Goal: Task Accomplishment & Management: Manage account settings

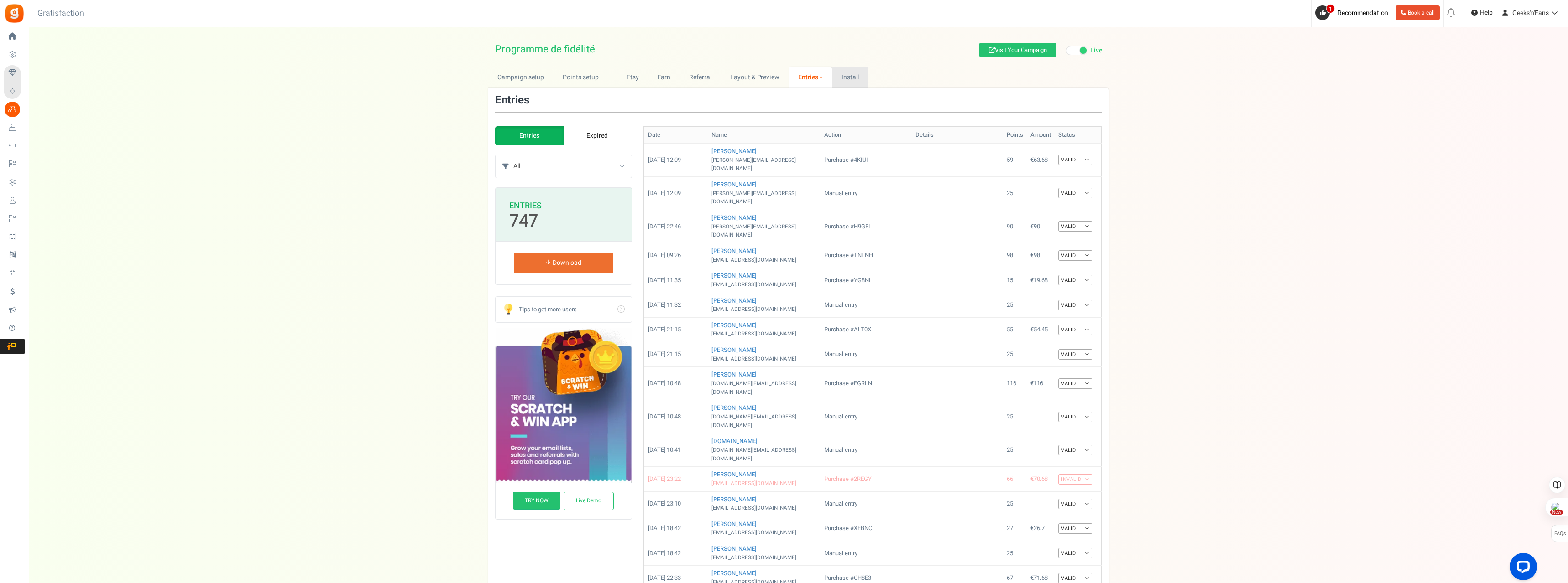
click at [851, 80] on link "Install" at bounding box center [850, 77] width 36 height 20
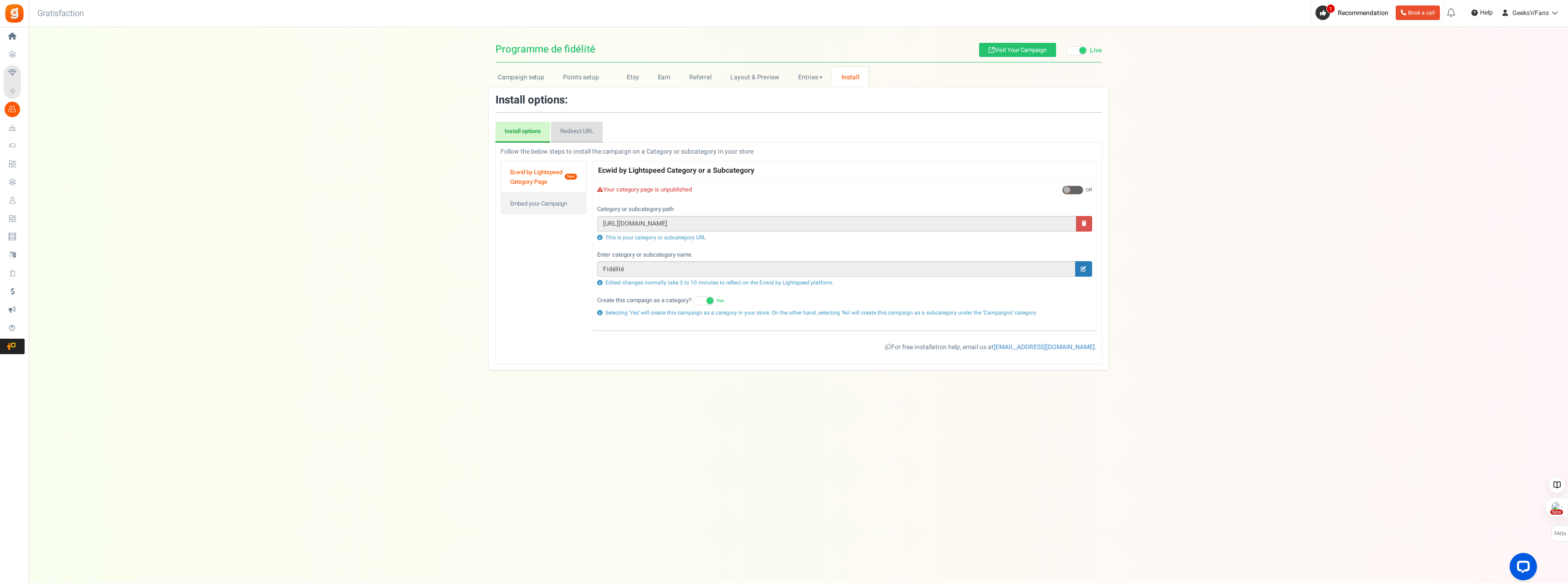
click at [580, 135] on link "Redirect URL" at bounding box center [577, 132] width 51 height 21
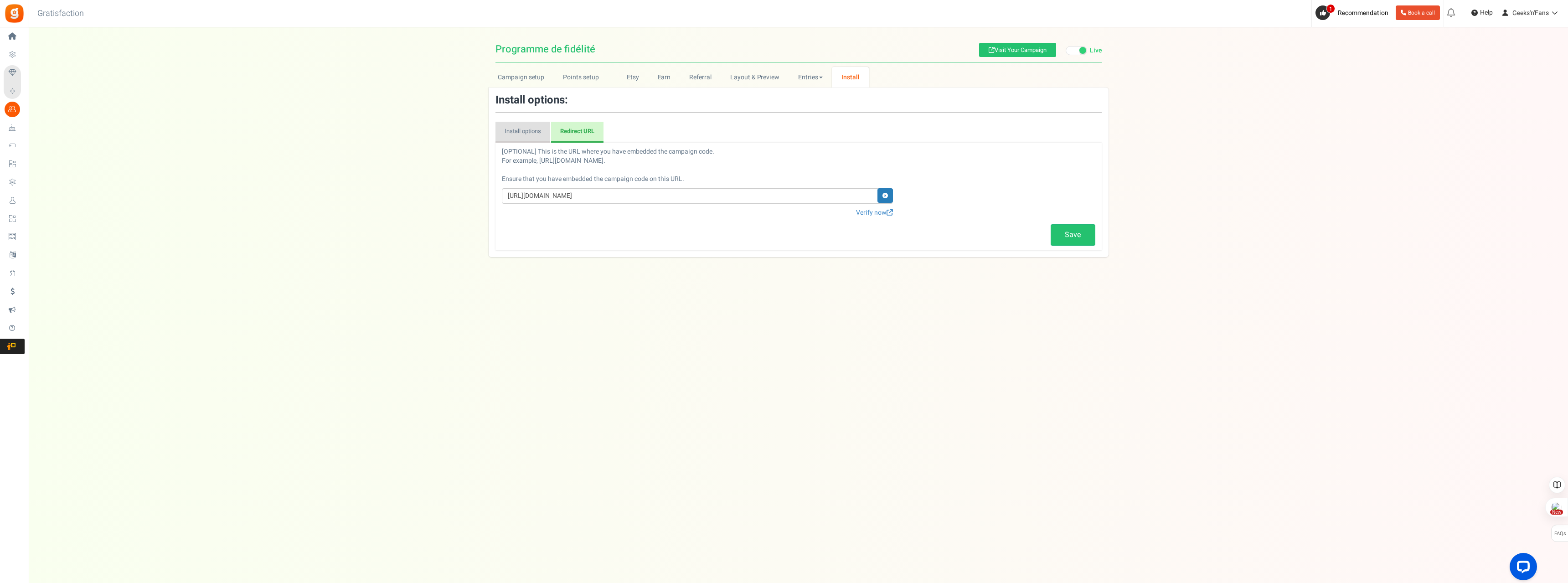
click at [518, 128] on link "Install options" at bounding box center [522, 132] width 55 height 21
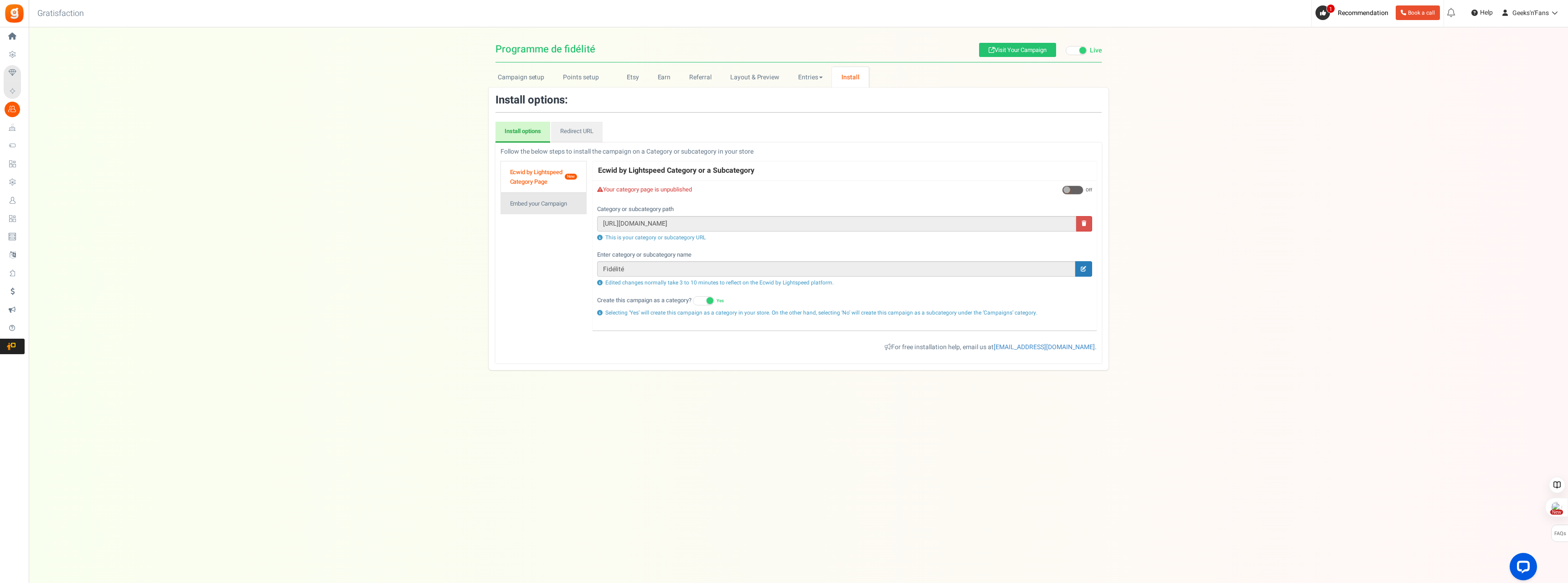
click at [534, 203] on link "Embed your Campaign" at bounding box center [544, 203] width 87 height 22
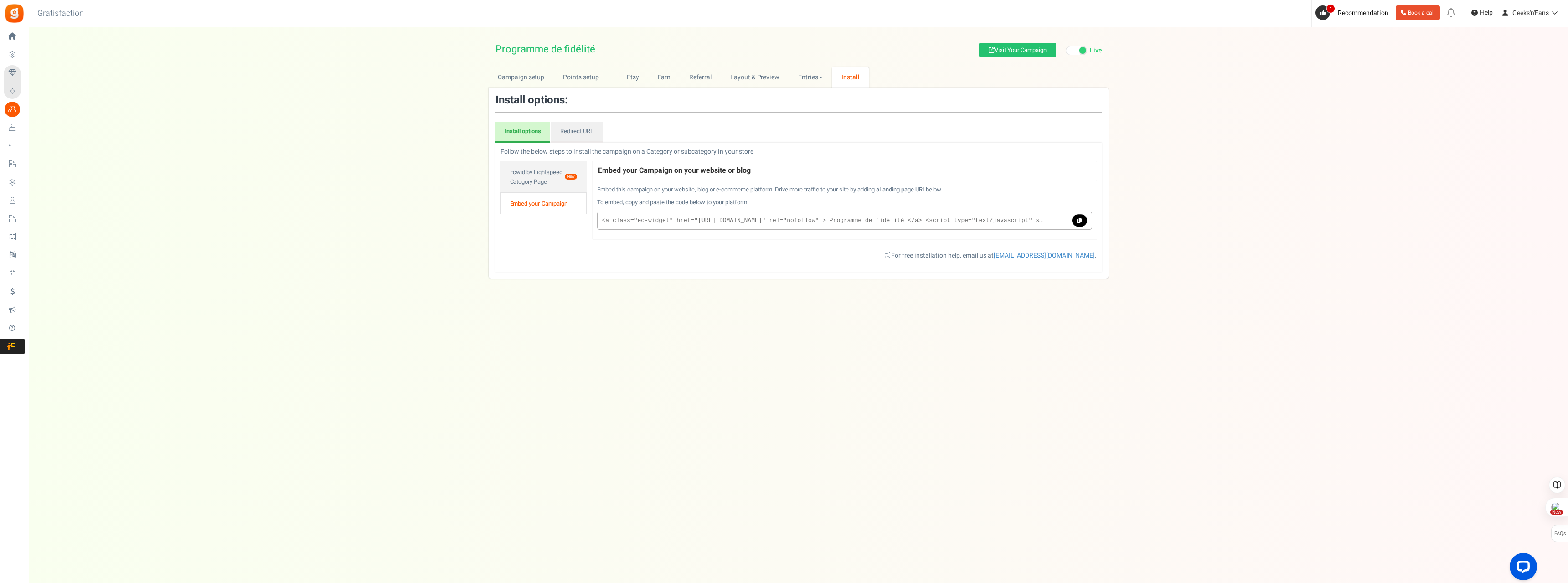
click at [1073, 51] on span at bounding box center [1076, 50] width 22 height 9
click at [1066, 51] on input "Live Paused" at bounding box center [1066, 51] width 0 height 6
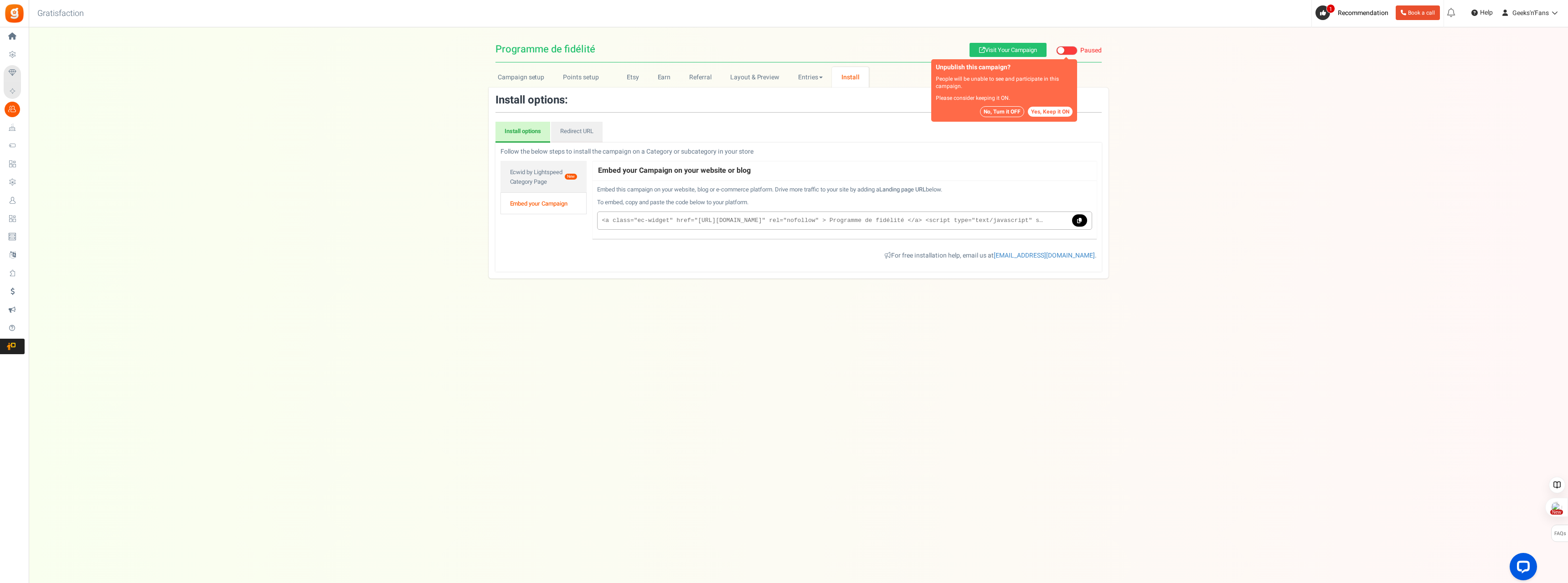
click at [1006, 114] on button "No, Turn it OFF" at bounding box center [1002, 112] width 45 height 11
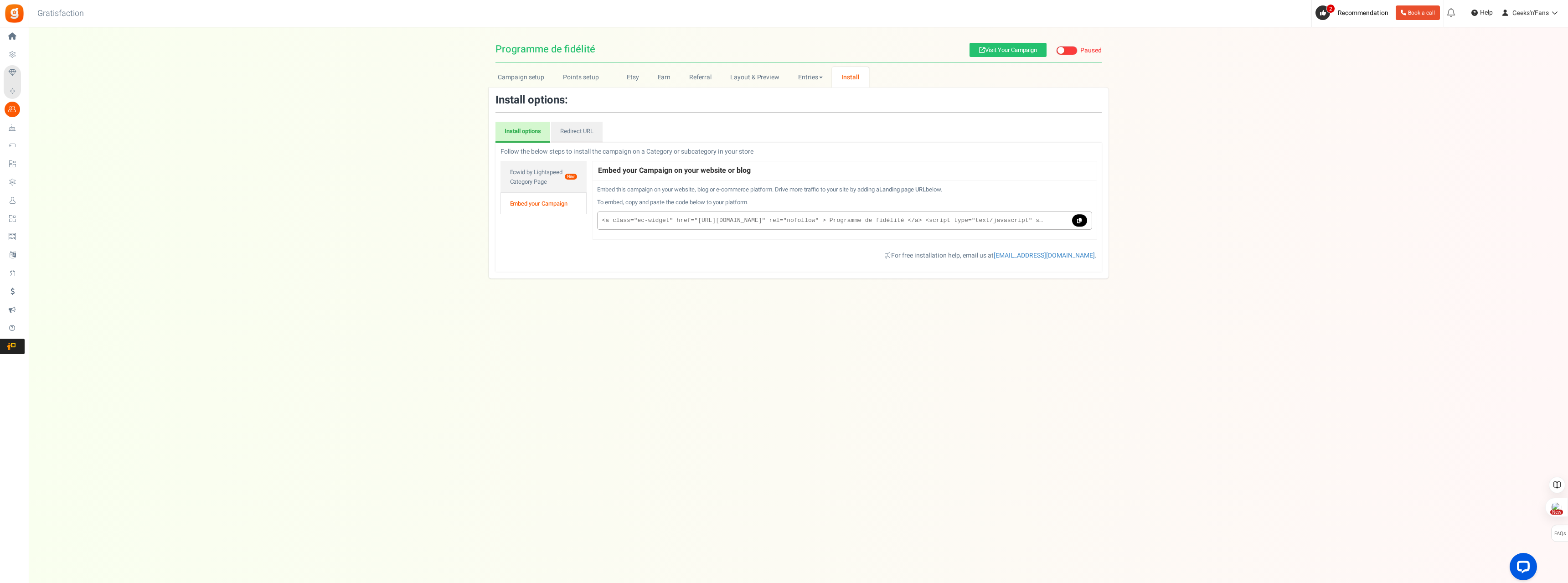
click at [541, 201] on link "Embed your Campaign" at bounding box center [544, 203] width 87 height 22
click at [541, 177] on link "Ecwid by Lightspeed Category Page New" at bounding box center [544, 176] width 87 height 31
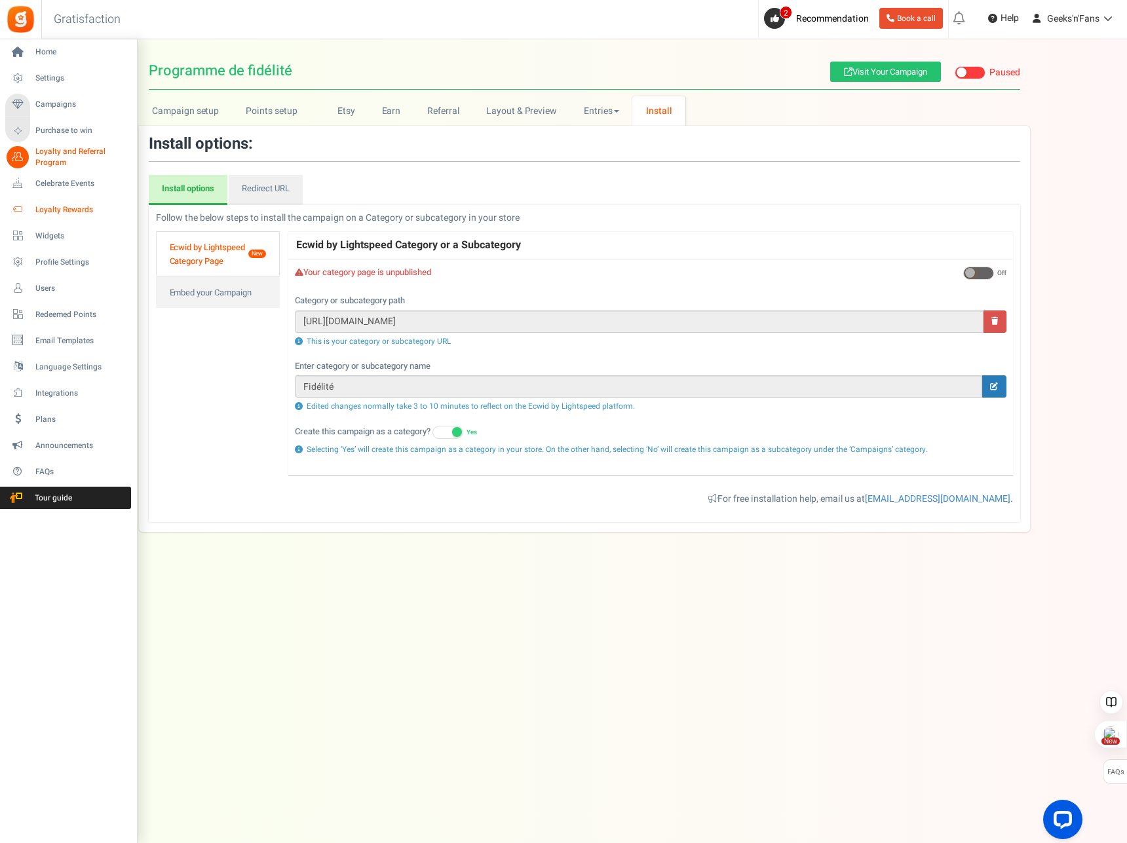
click at [34, 211] on link "Loyalty Rewards" at bounding box center [68, 210] width 126 height 22
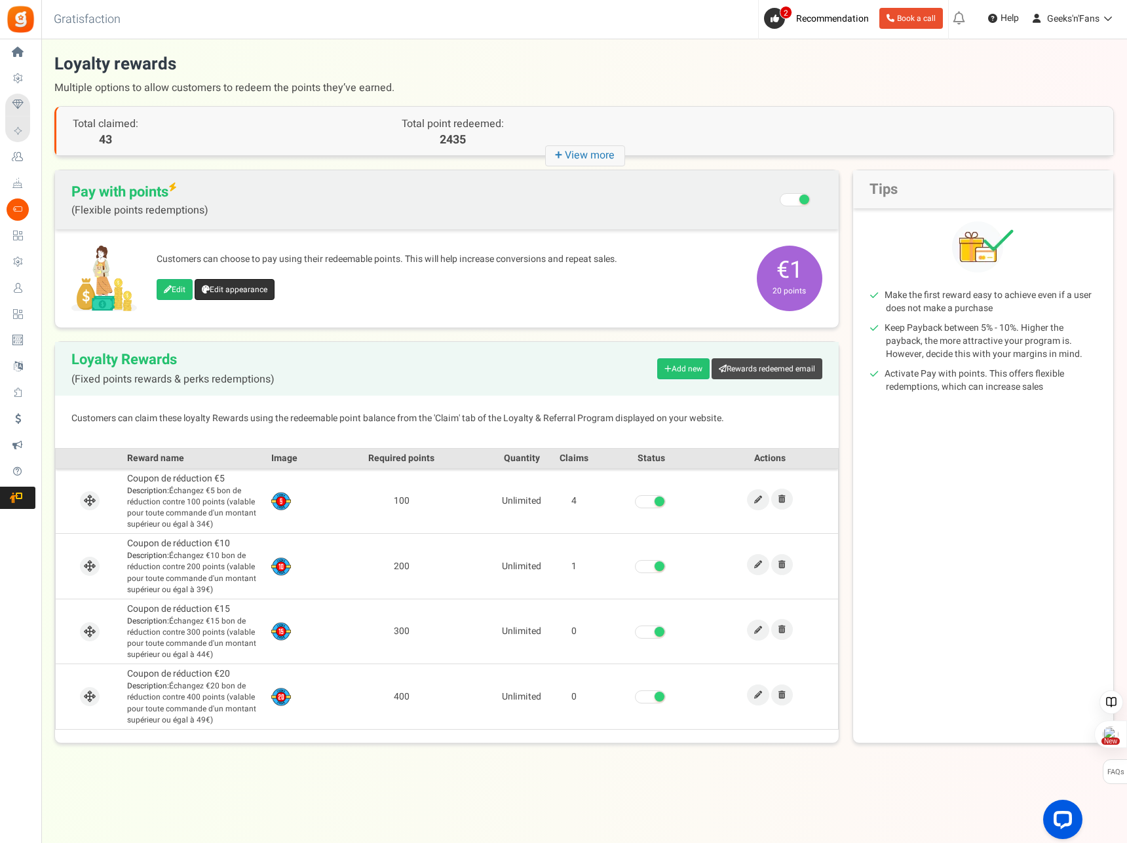
click at [232, 288] on link "Edit appearance" at bounding box center [235, 289] width 80 height 21
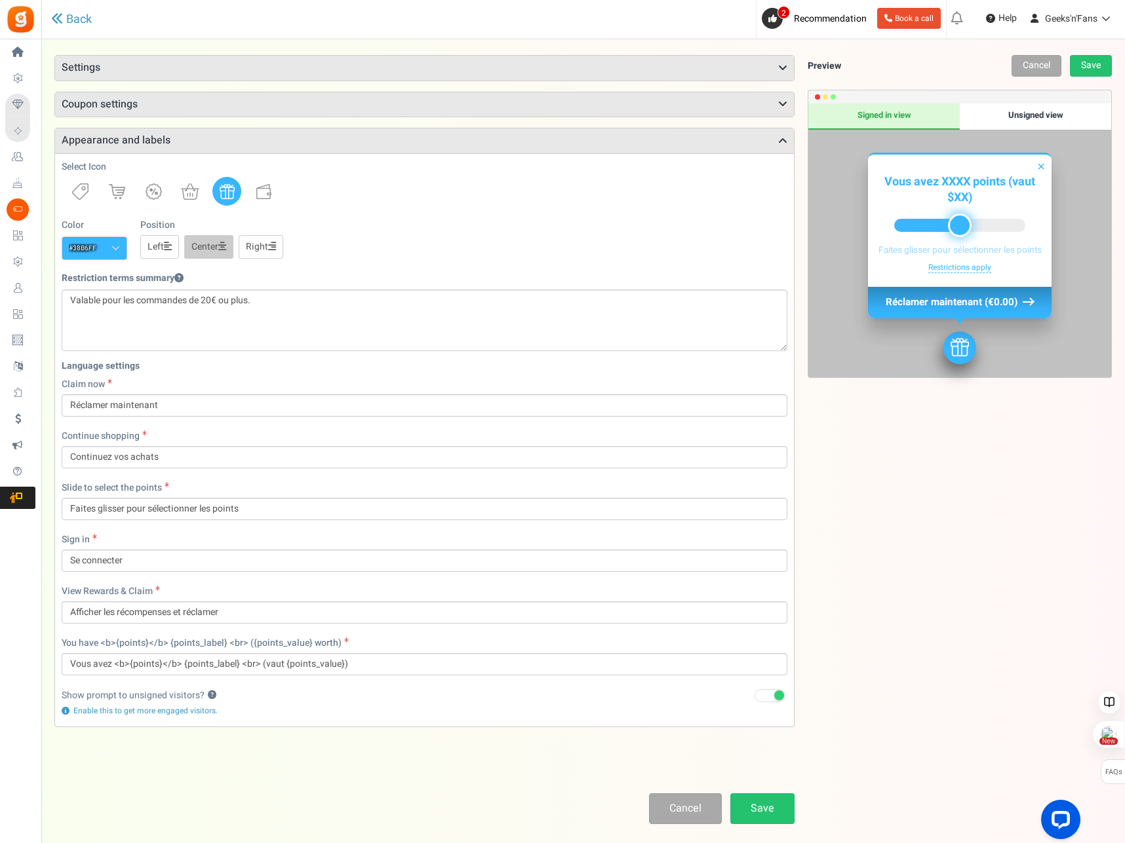
scroll to position [70, 0]
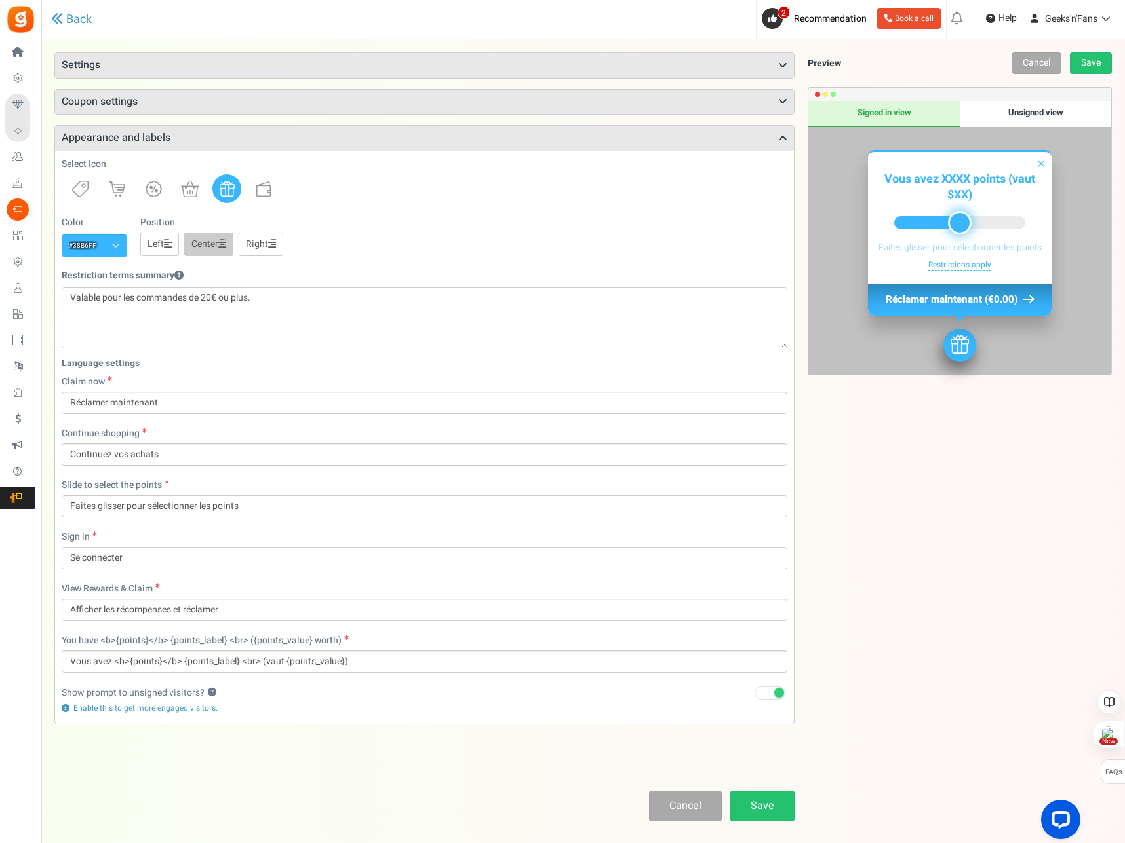
click at [1045, 114] on div "Unsigned view" at bounding box center [1034, 114] width 151 height 26
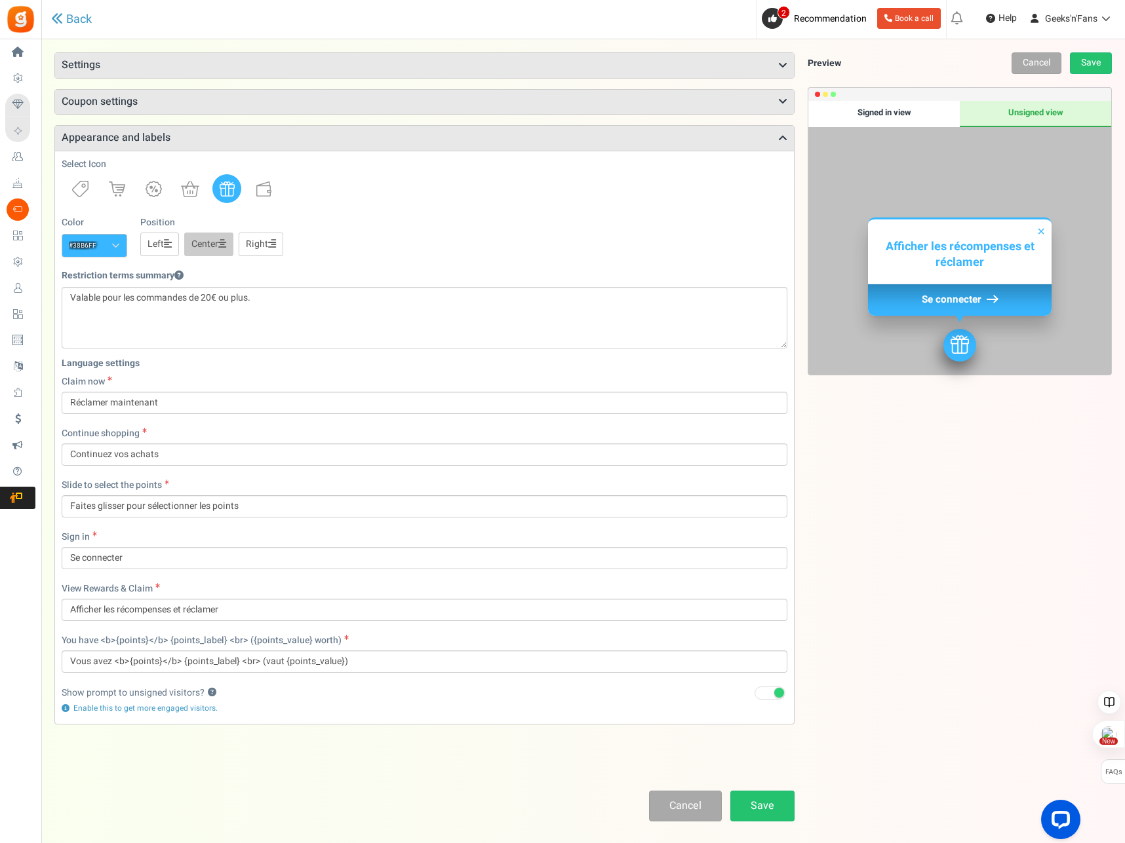
click at [891, 116] on div "Signed in view" at bounding box center [883, 114] width 151 height 26
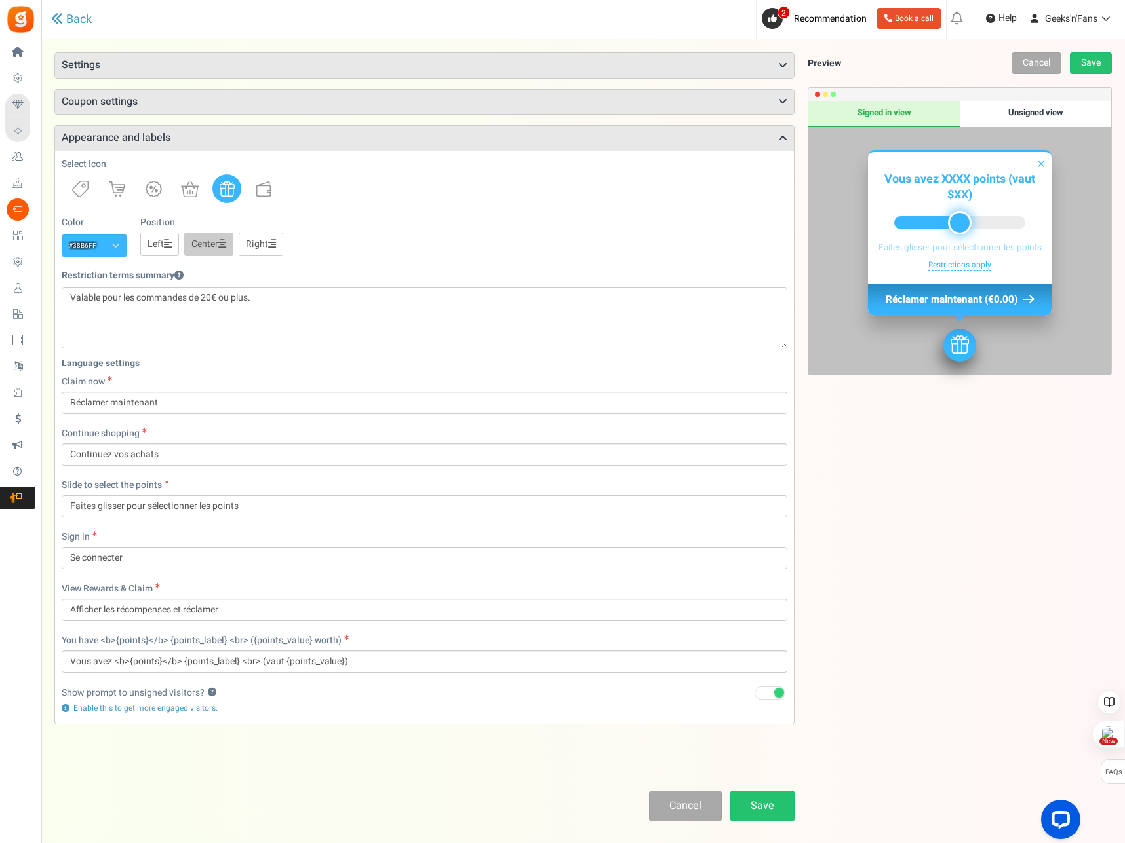
click at [767, 695] on span at bounding box center [769, 693] width 31 height 13
click at [754, 695] on input "Recommended: Turn On" at bounding box center [754, 693] width 0 height 9
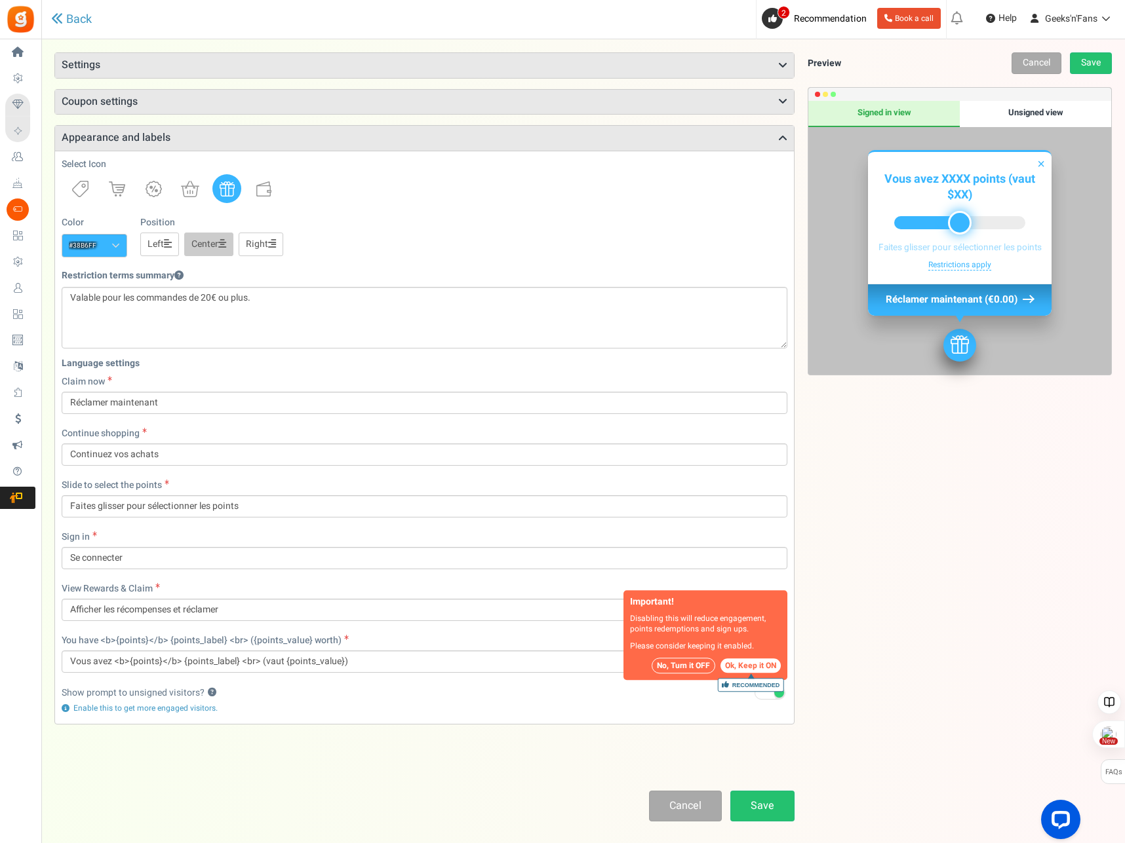
click at [685, 666] on button "No, Turn it OFF" at bounding box center [683, 666] width 64 height 16
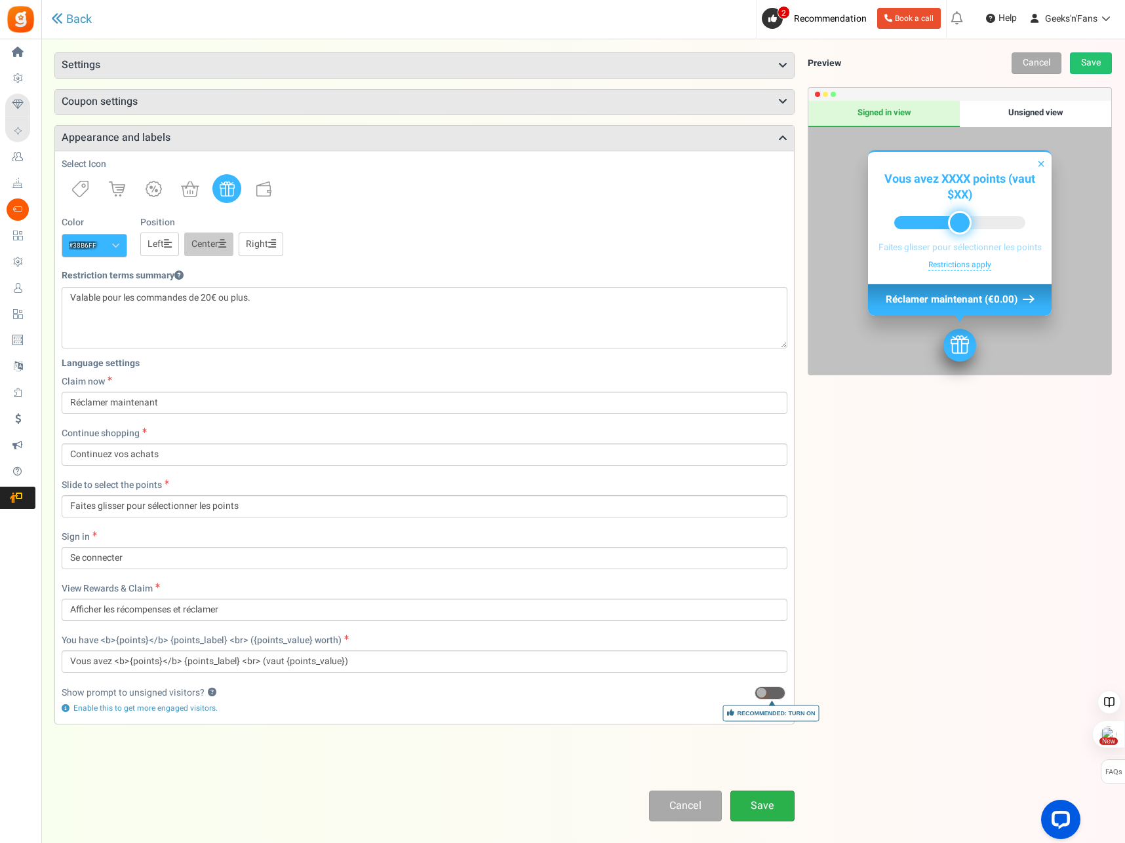
click at [770, 803] on link "Save" at bounding box center [762, 806] width 64 height 31
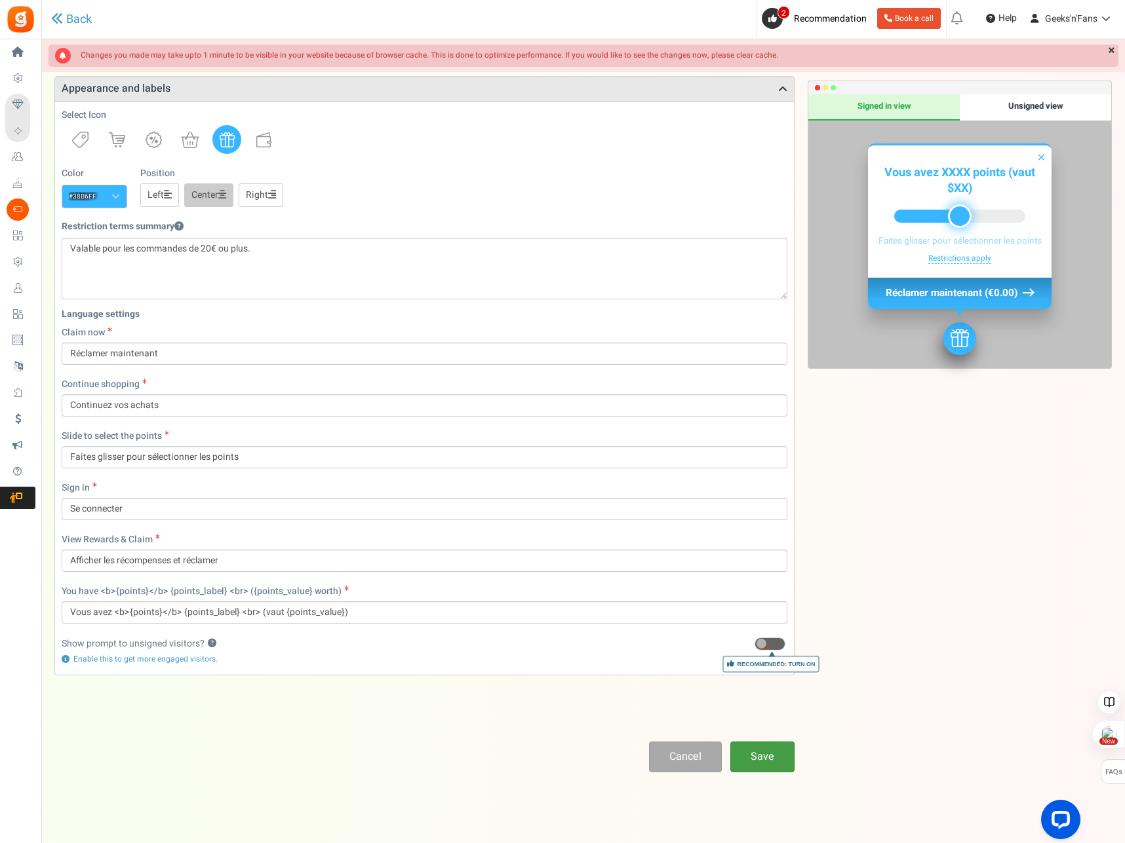
scroll to position [128, 0]
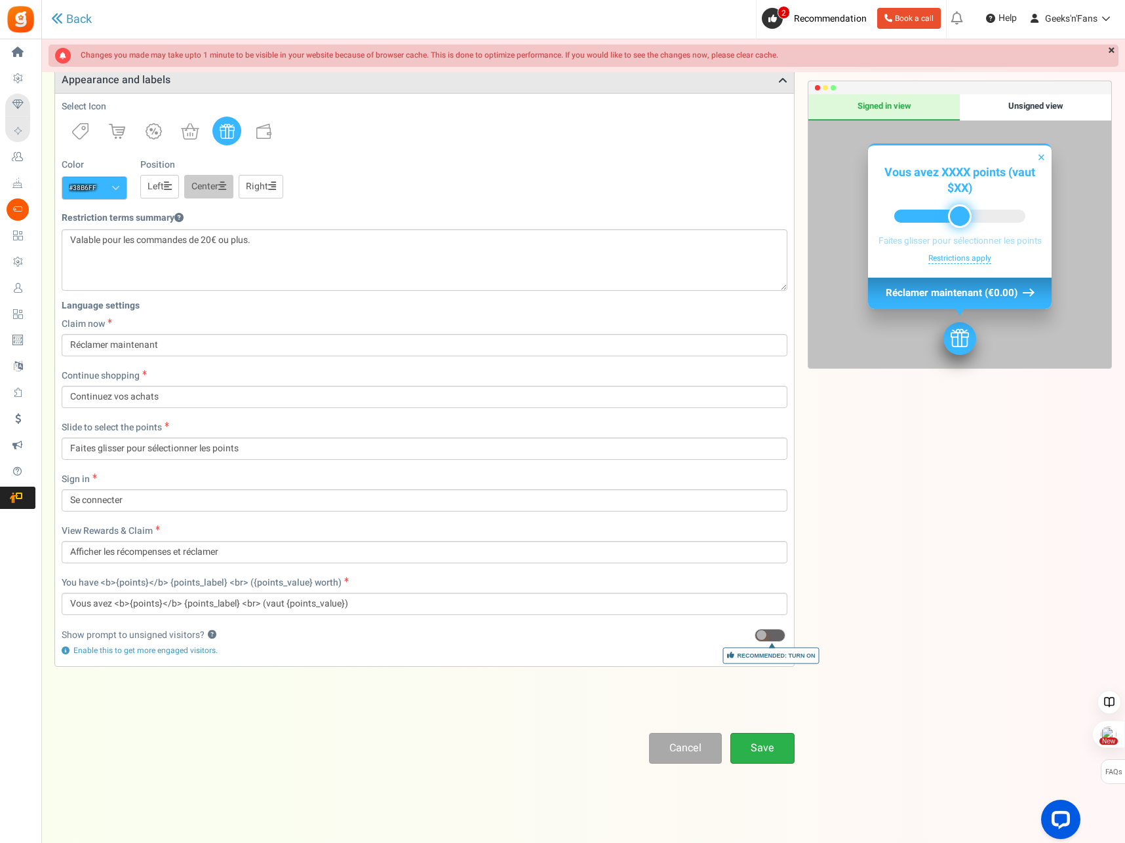
click at [773, 746] on link "Save" at bounding box center [762, 748] width 64 height 31
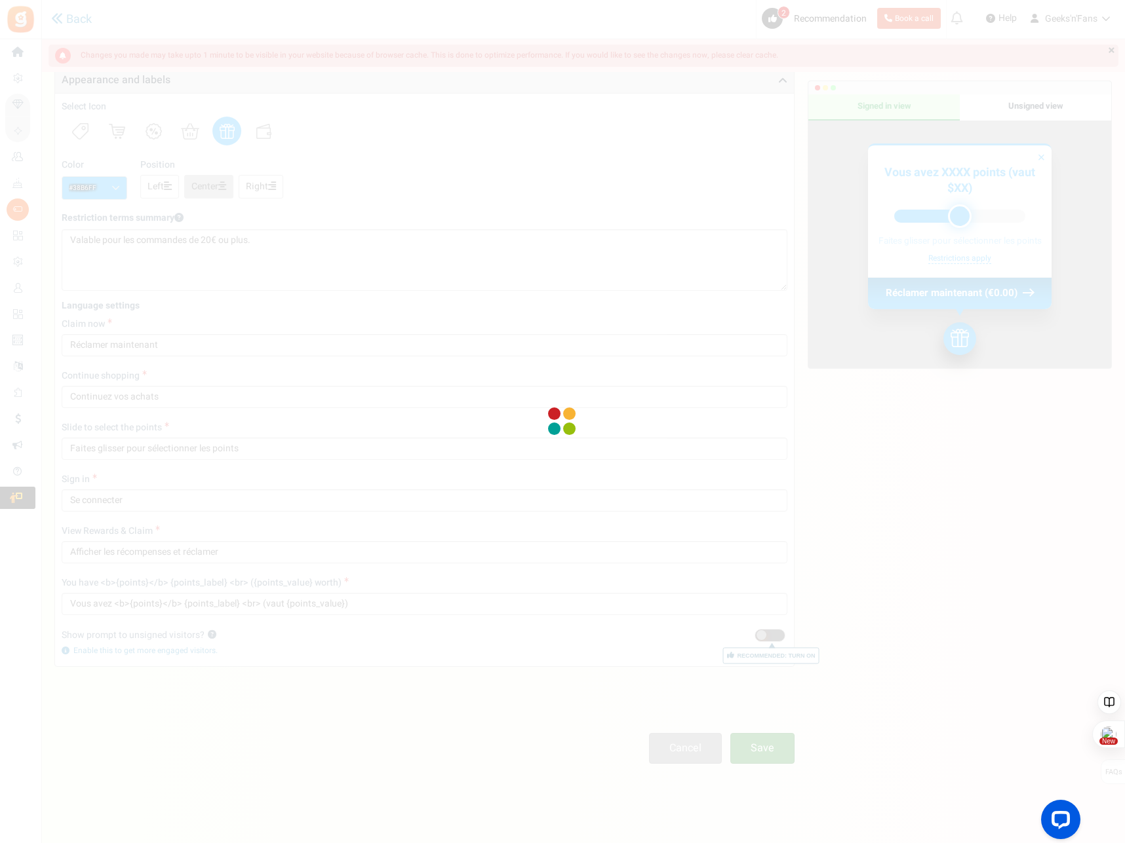
scroll to position [44, 0]
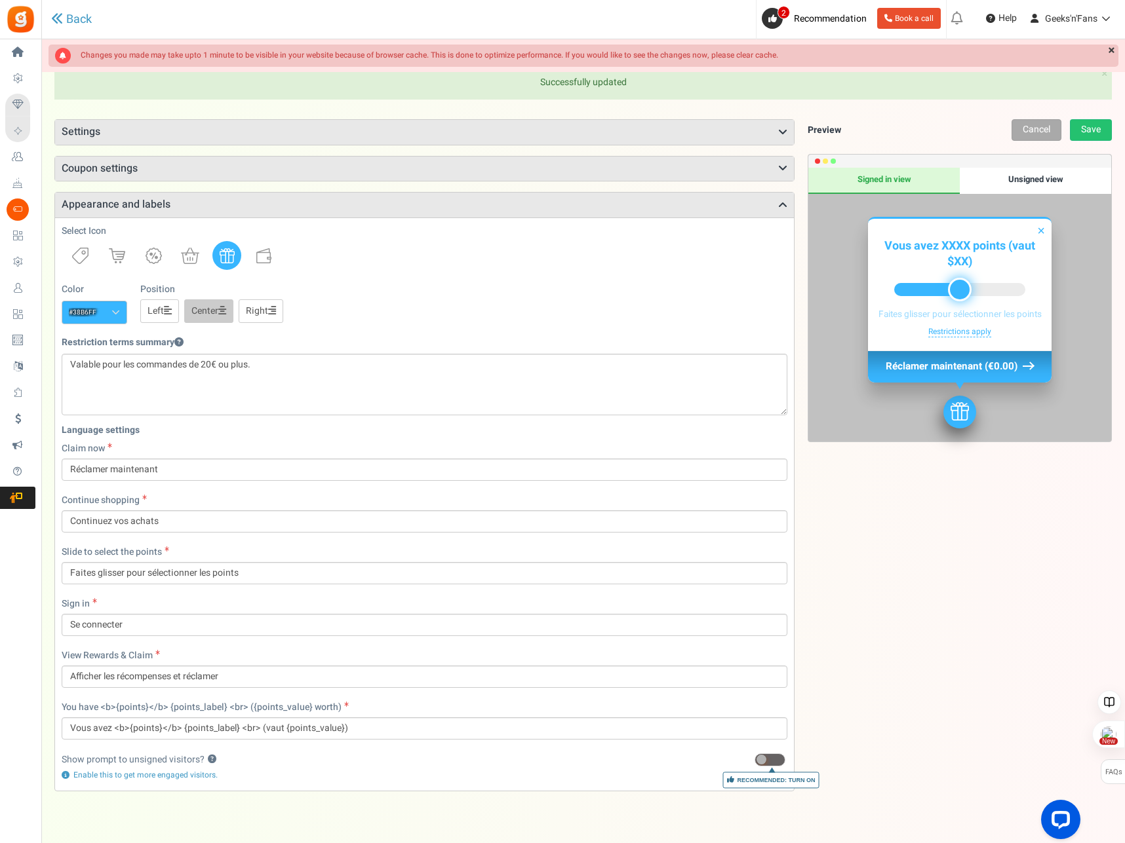
click at [1041, 178] on div "Unsigned view" at bounding box center [1034, 181] width 151 height 26
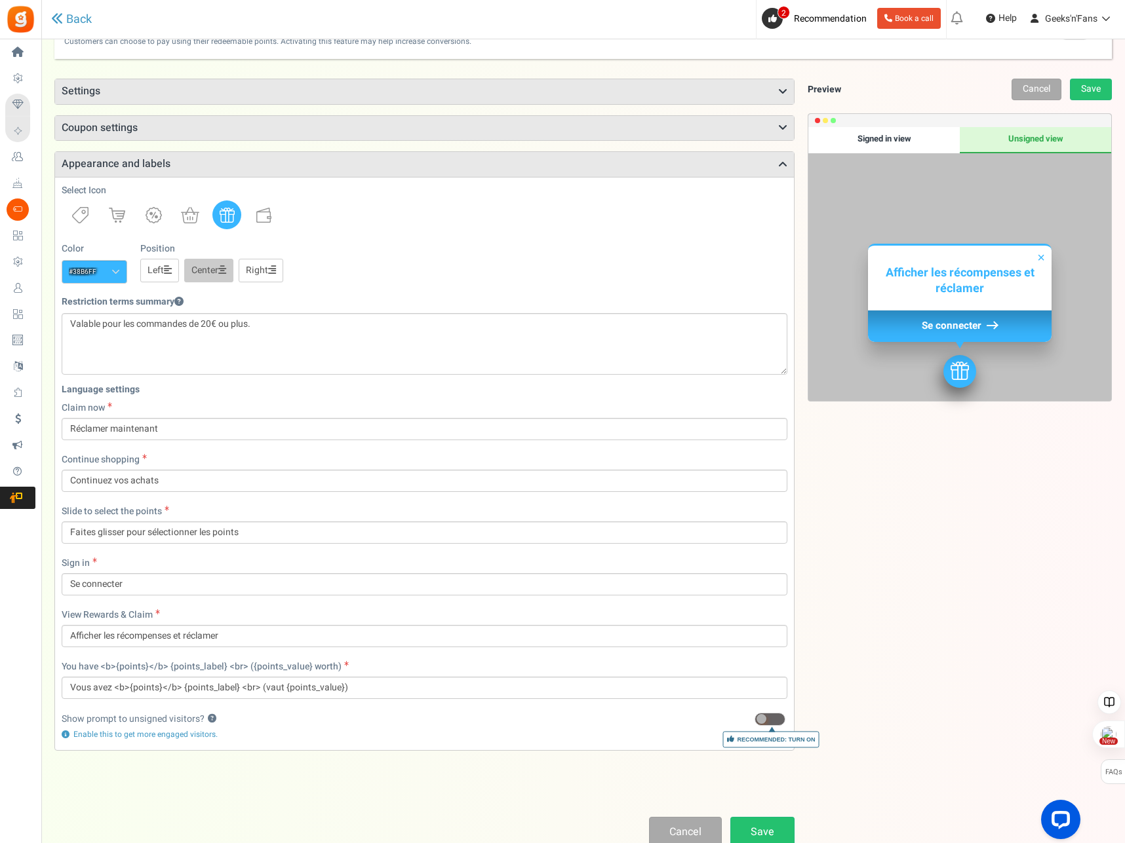
click at [786, 90] on icon at bounding box center [782, 92] width 9 height 10
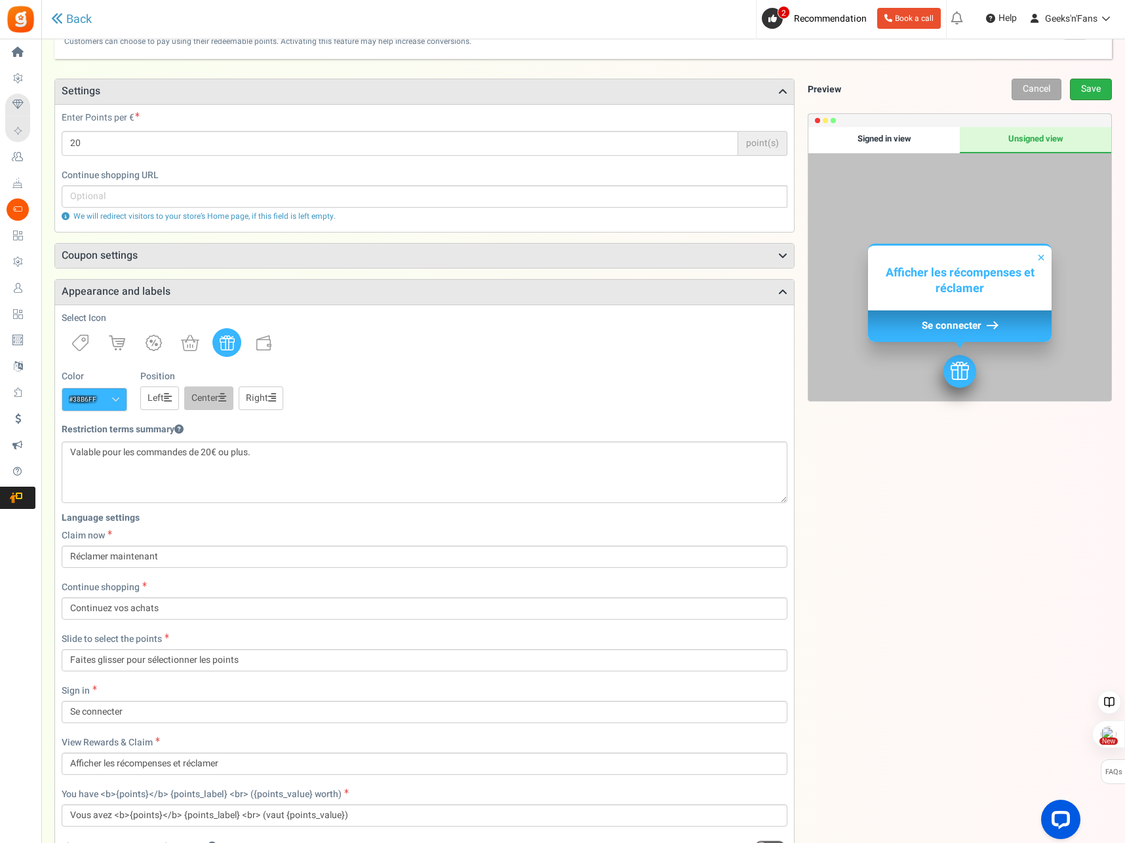
click at [1094, 87] on link "Save" at bounding box center [1091, 90] width 42 height 22
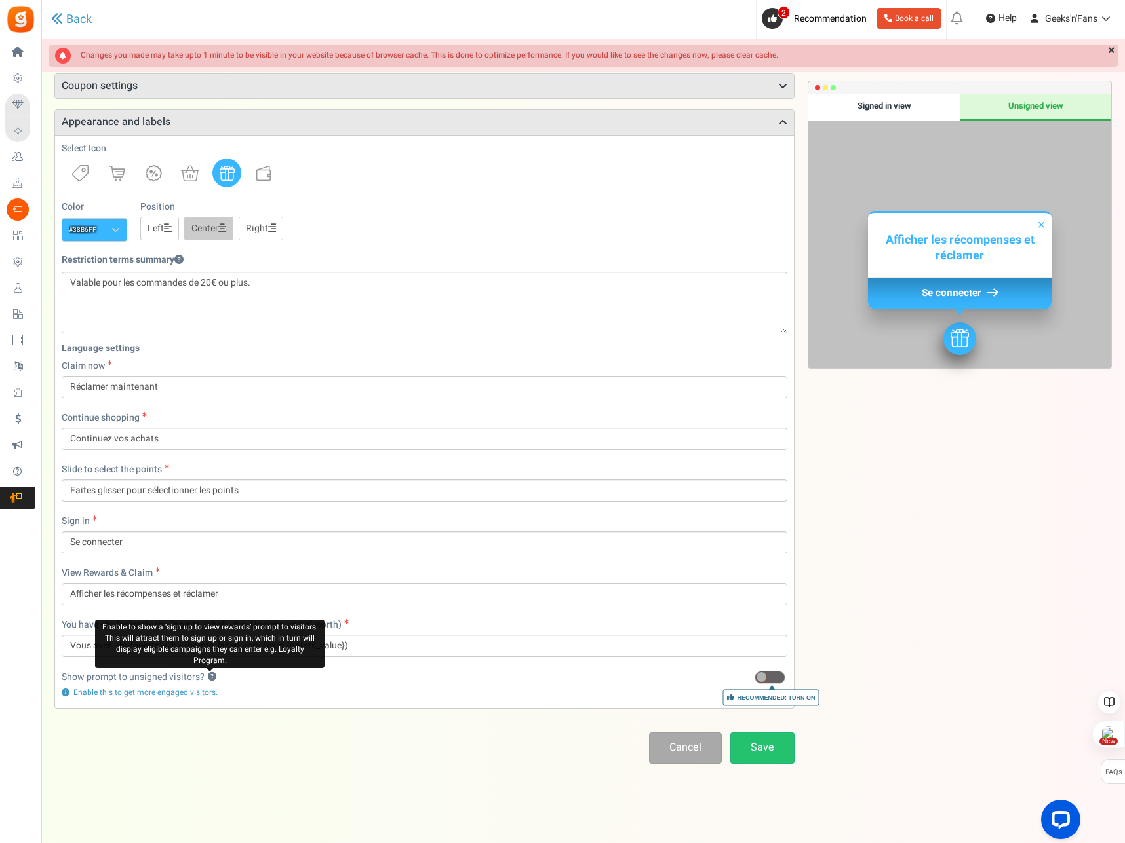
scroll to position [214, 0]
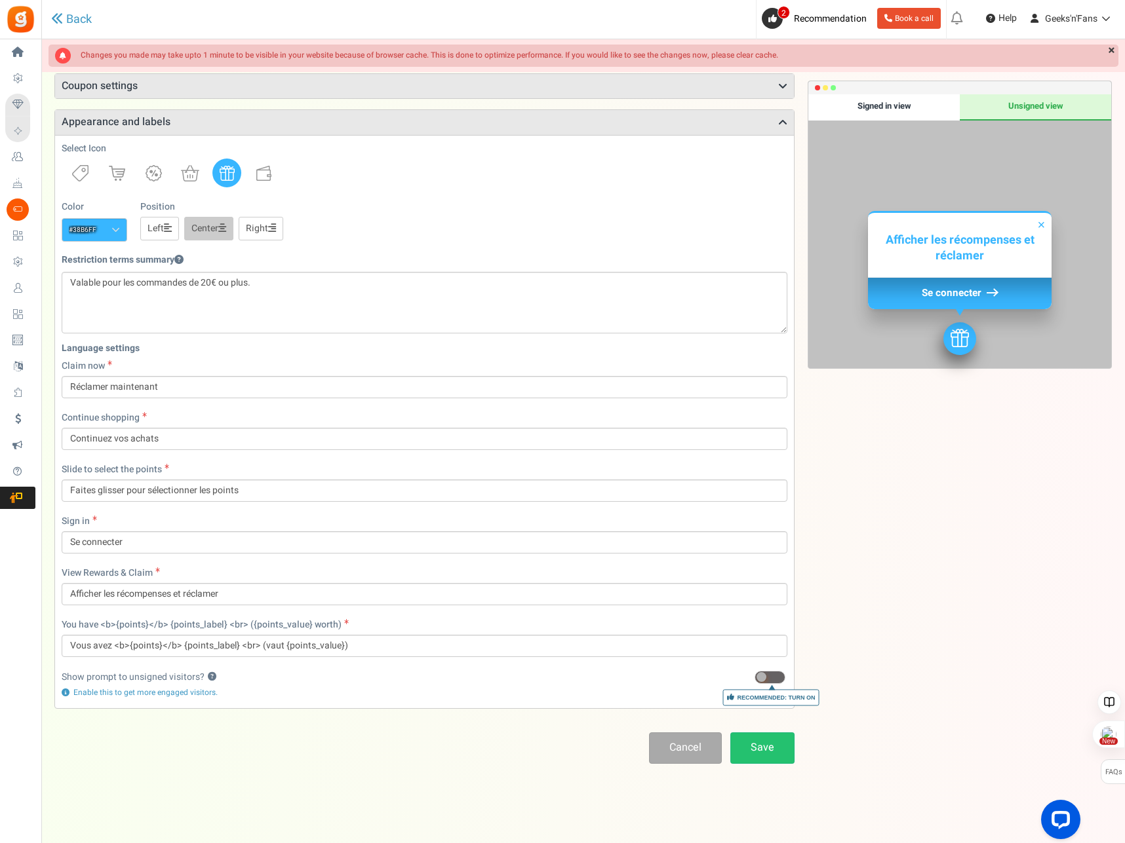
click at [922, 489] on div "Points mode Recommended Selecting this may reduce participation Allow customers…" at bounding box center [582, 314] width 1057 height 837
